Goal: Find specific page/section: Find specific page/section

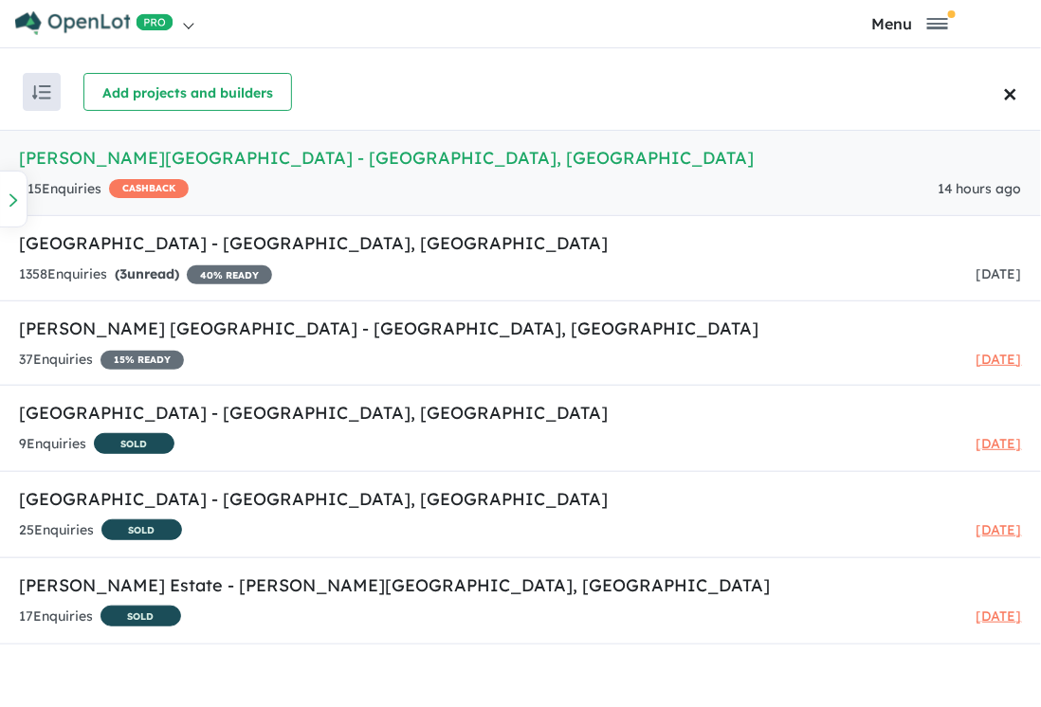
click at [154, 155] on h5 "Nelson Quarter Estate - Box Hill , NSW" at bounding box center [520, 158] width 1003 height 26
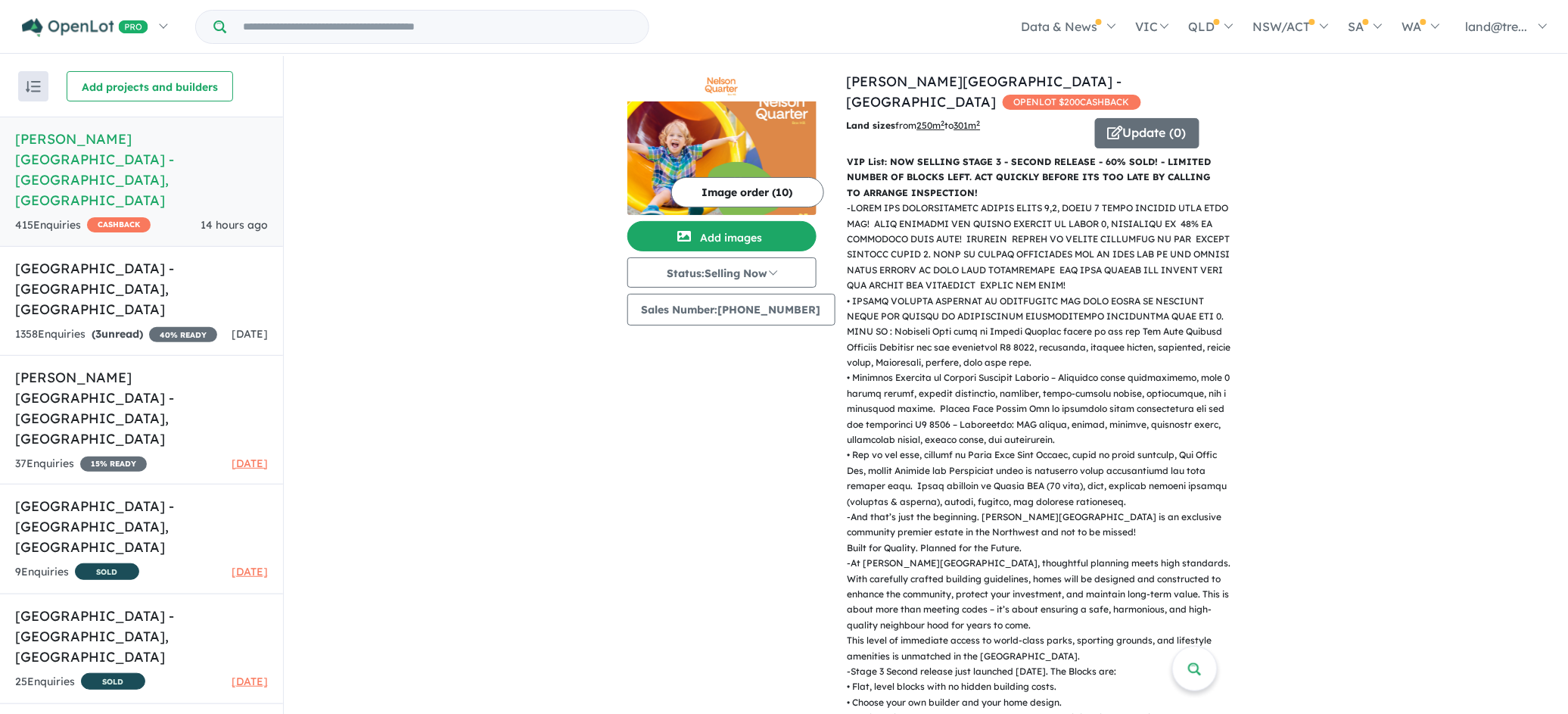
click at [691, 157] on img at bounding box center [722, 158] width 189 height 113
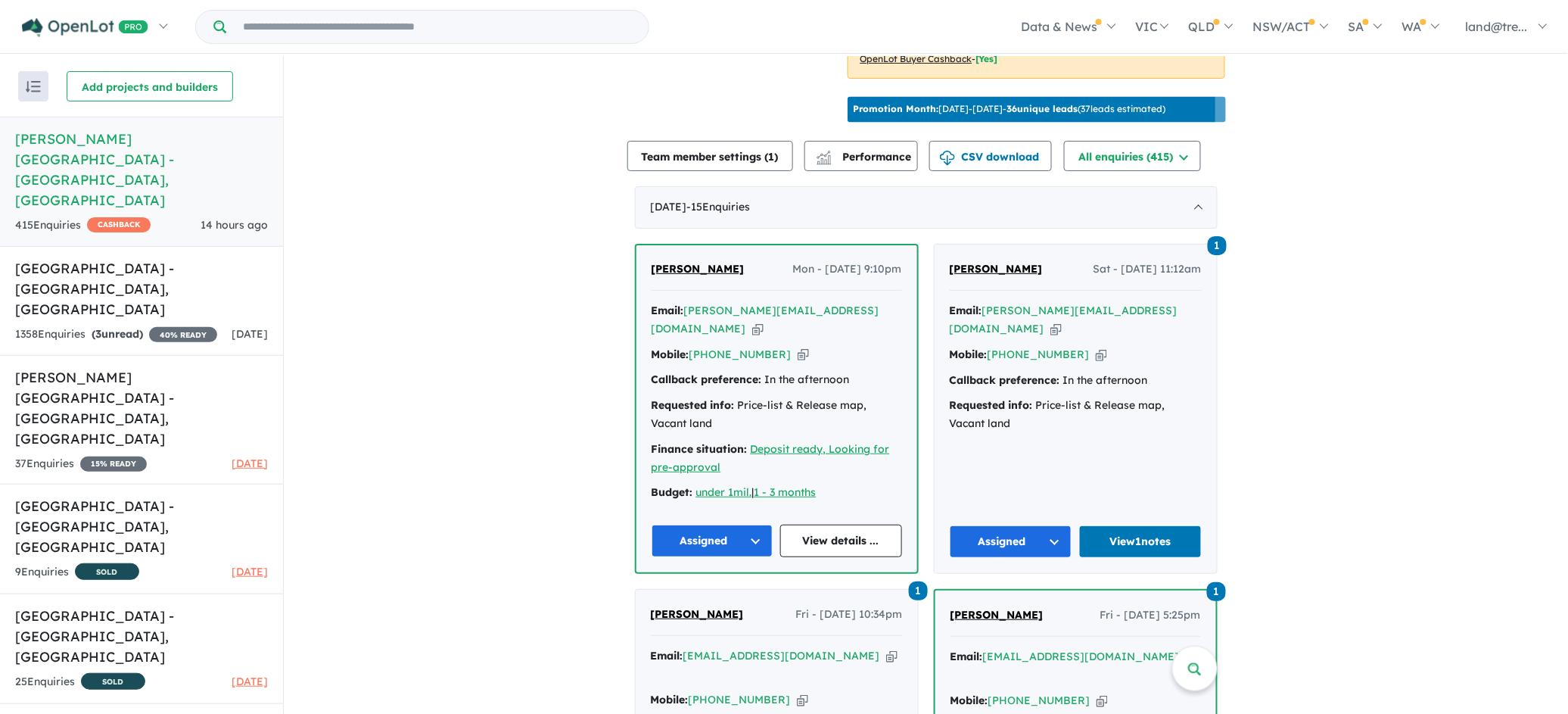
scroll to position [794, 0]
